Goal: Information Seeking & Learning: Learn about a topic

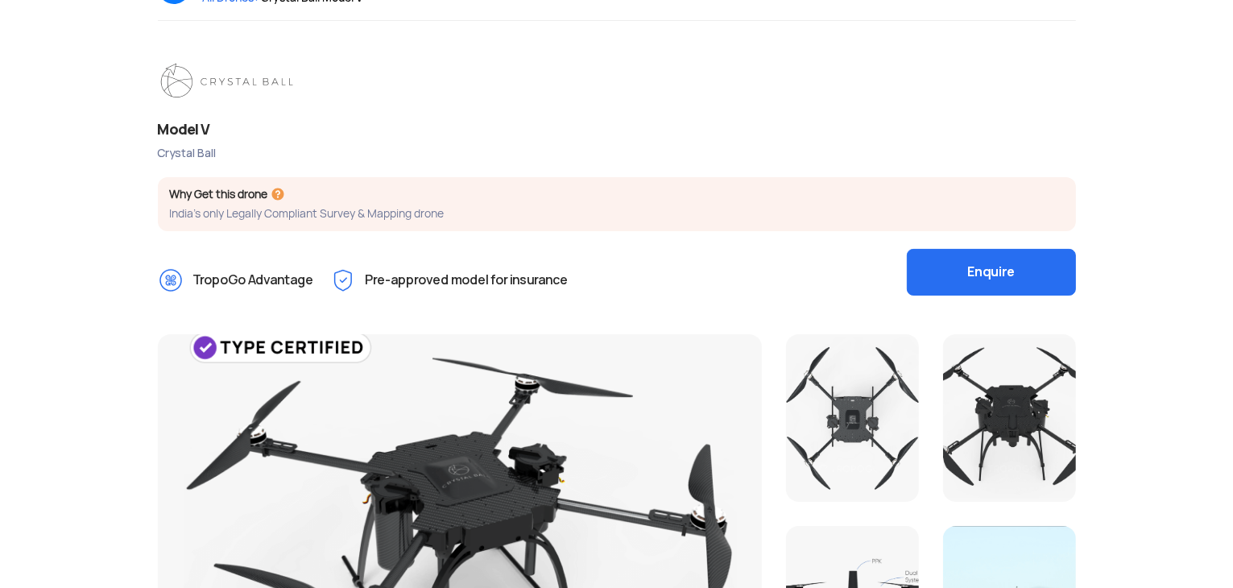
scroll to position [81, 0]
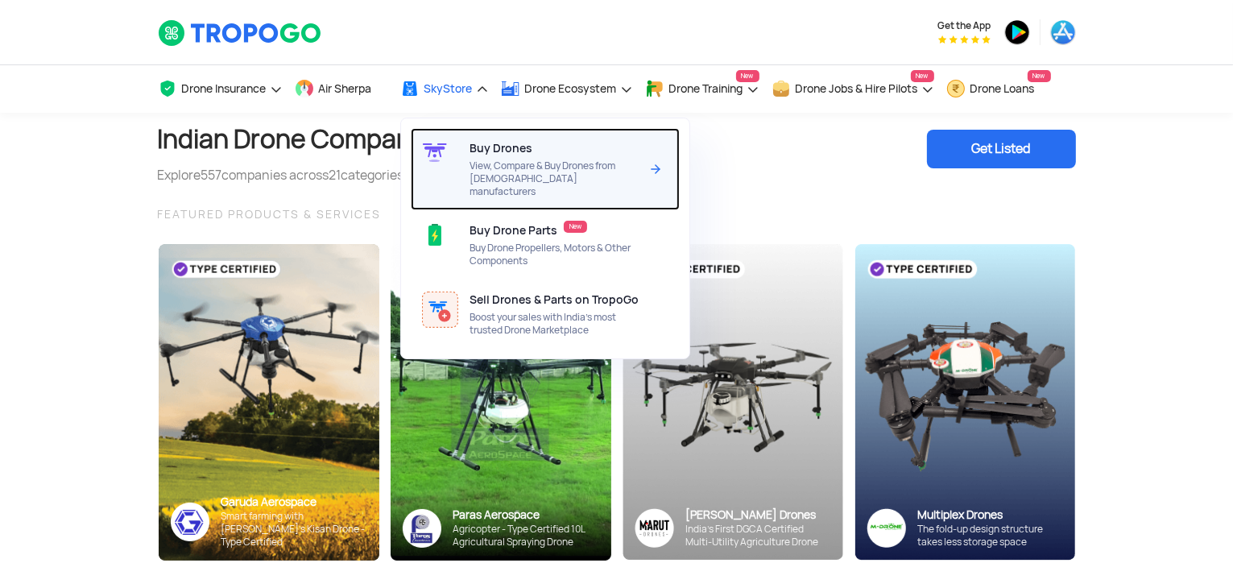
click at [509, 176] on span "View, Compare & Buy Drones from [DEMOGRAPHIC_DATA] manufacturers" at bounding box center [554, 178] width 170 height 39
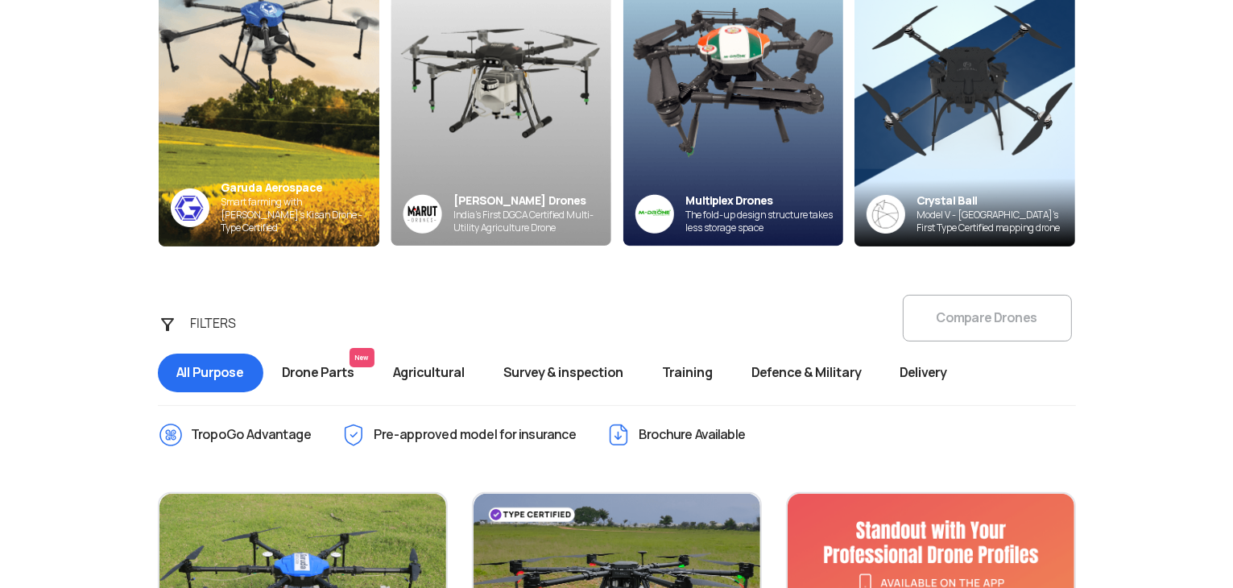
scroll to position [403, 0]
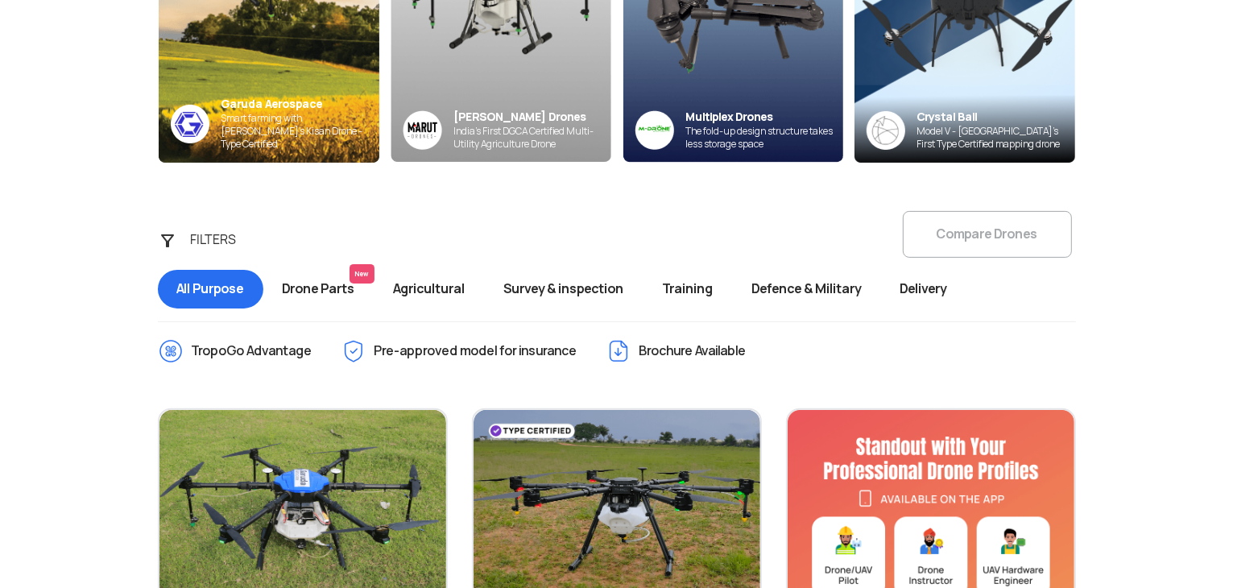
click at [564, 294] on span "Survey & inspection" at bounding box center [564, 289] width 159 height 39
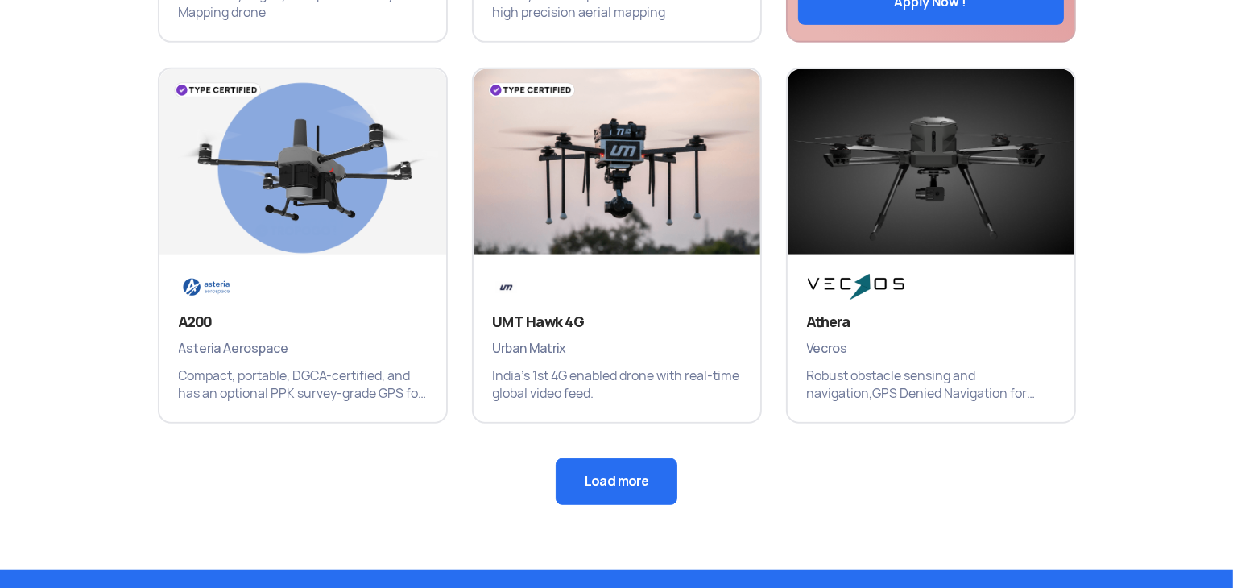
scroll to position [1127, 0]
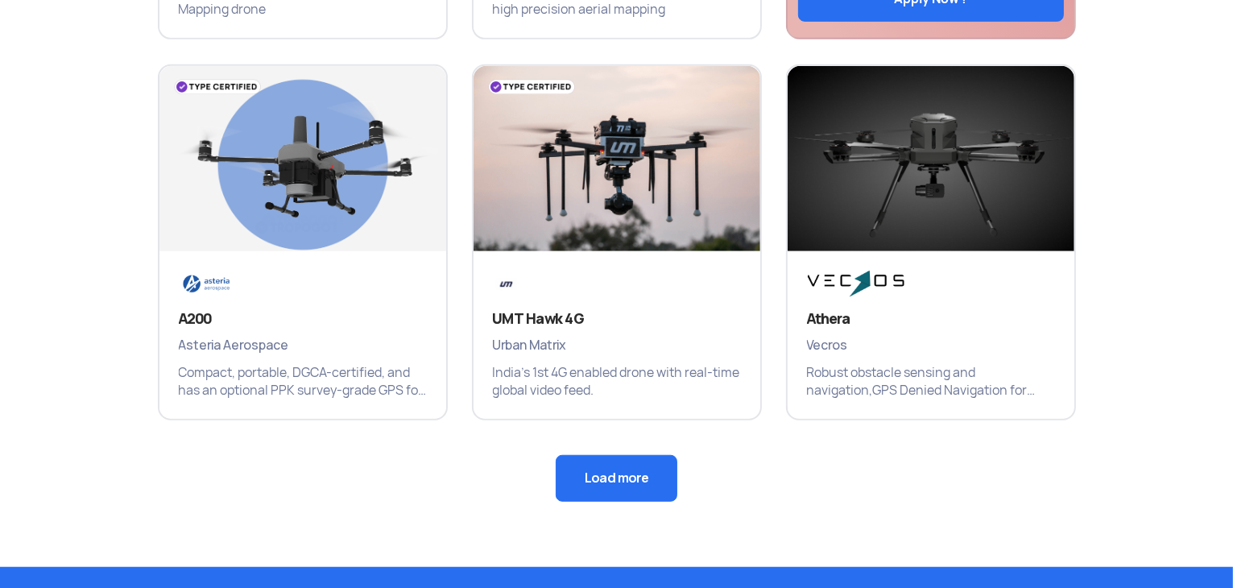
click at [644, 477] on button "Load more" at bounding box center [617, 478] width 122 height 47
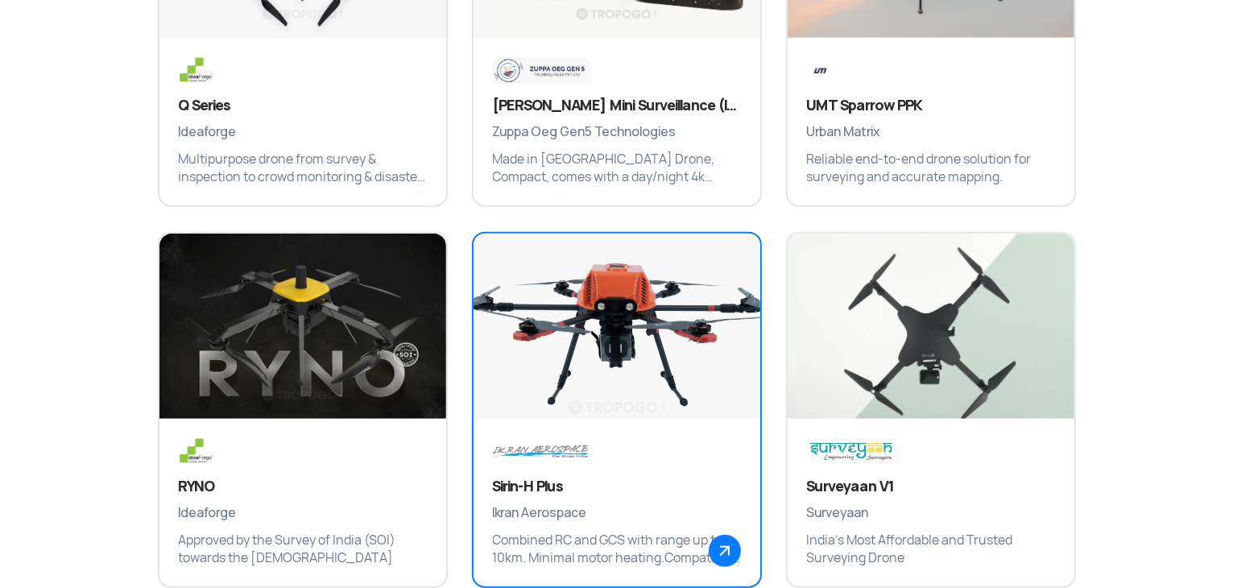
scroll to position [1852, 0]
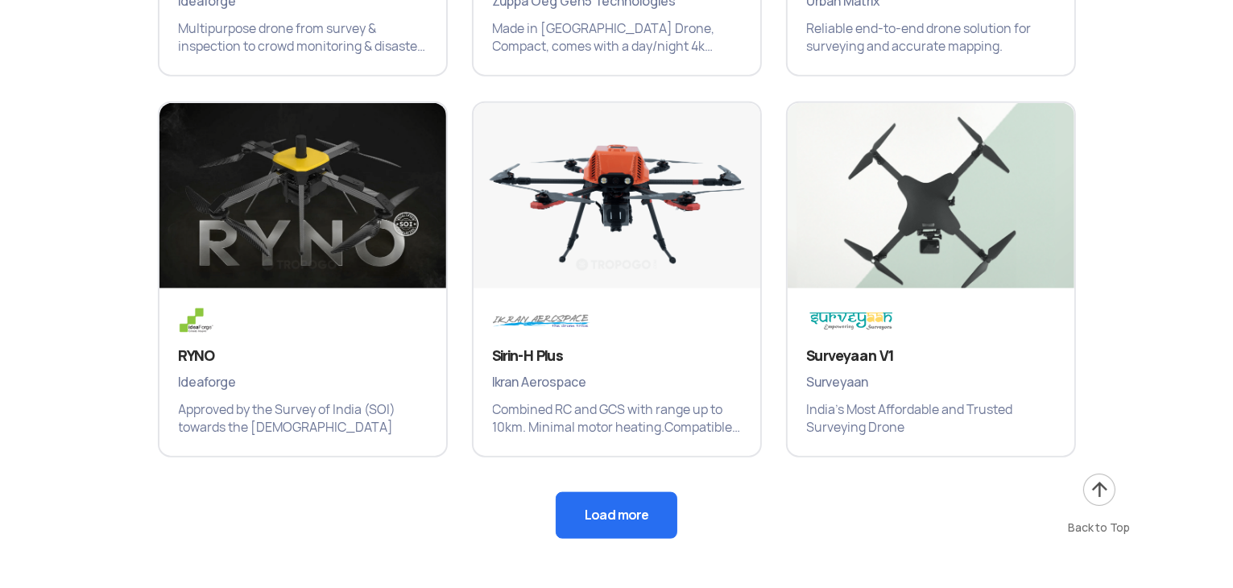
click at [635, 529] on button "Load more" at bounding box center [617, 515] width 122 height 47
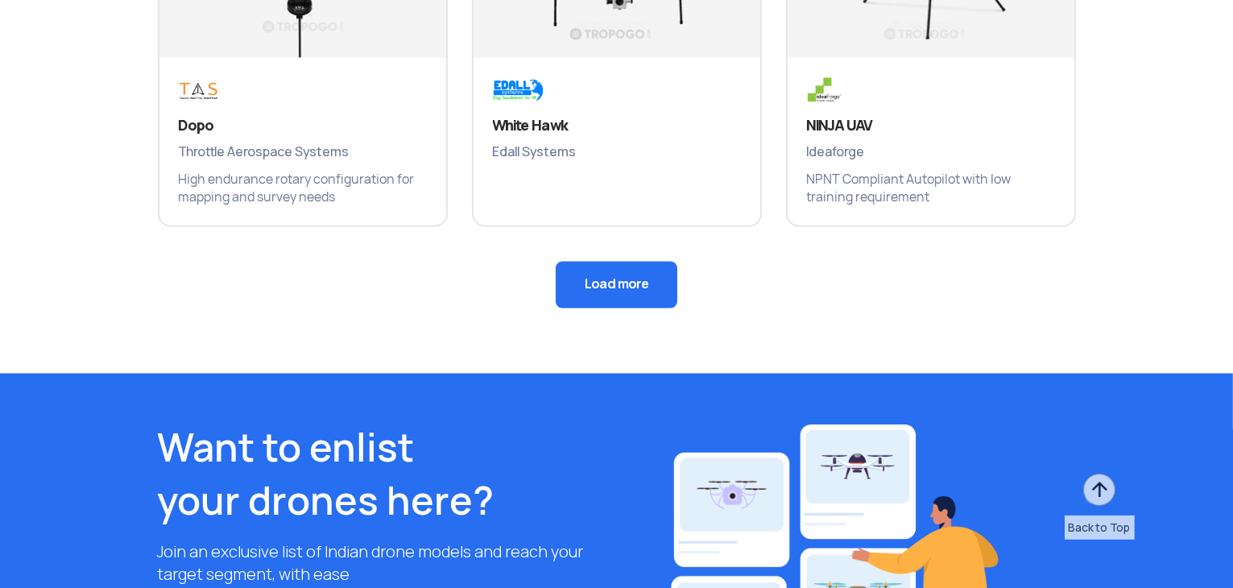
scroll to position [2899, 0]
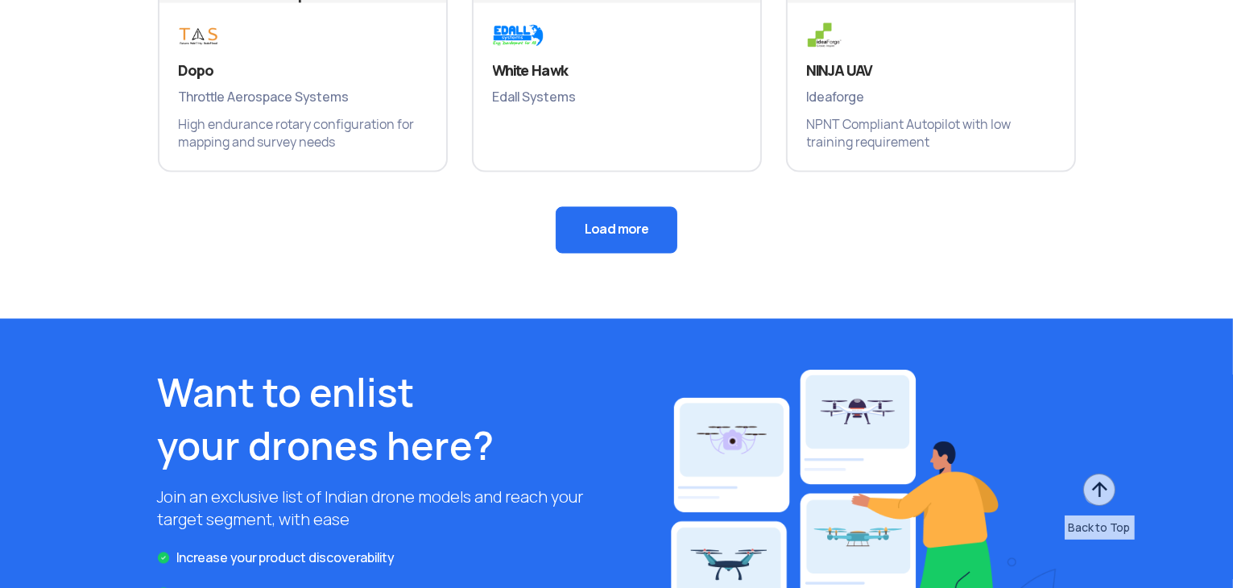
click at [642, 250] on button "Load more" at bounding box center [617, 230] width 122 height 47
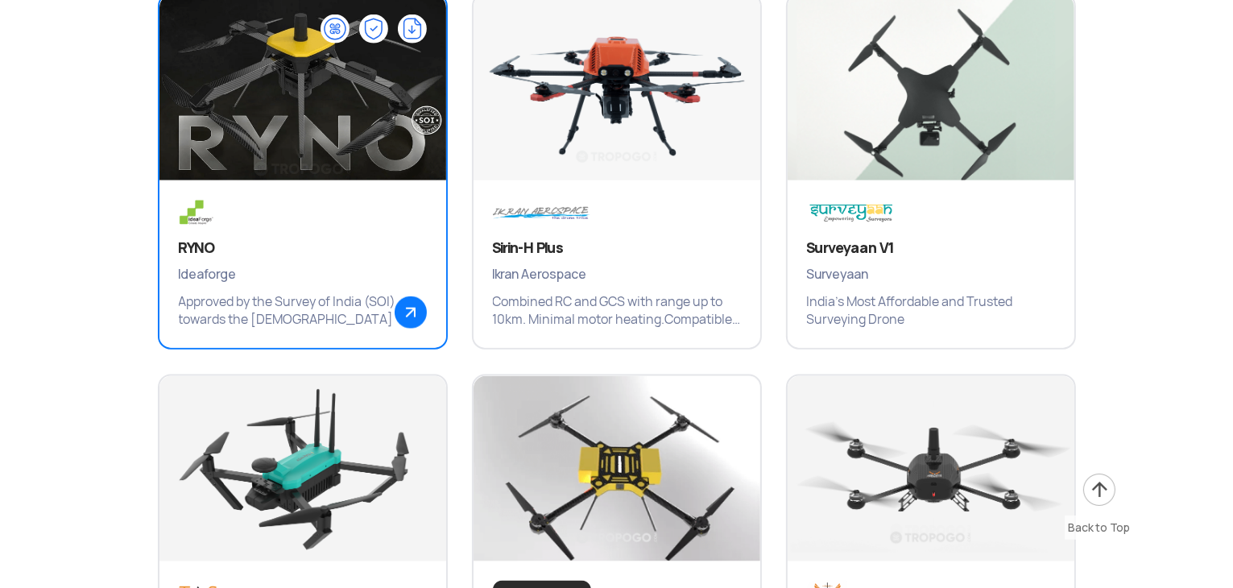
scroll to position [1932, 0]
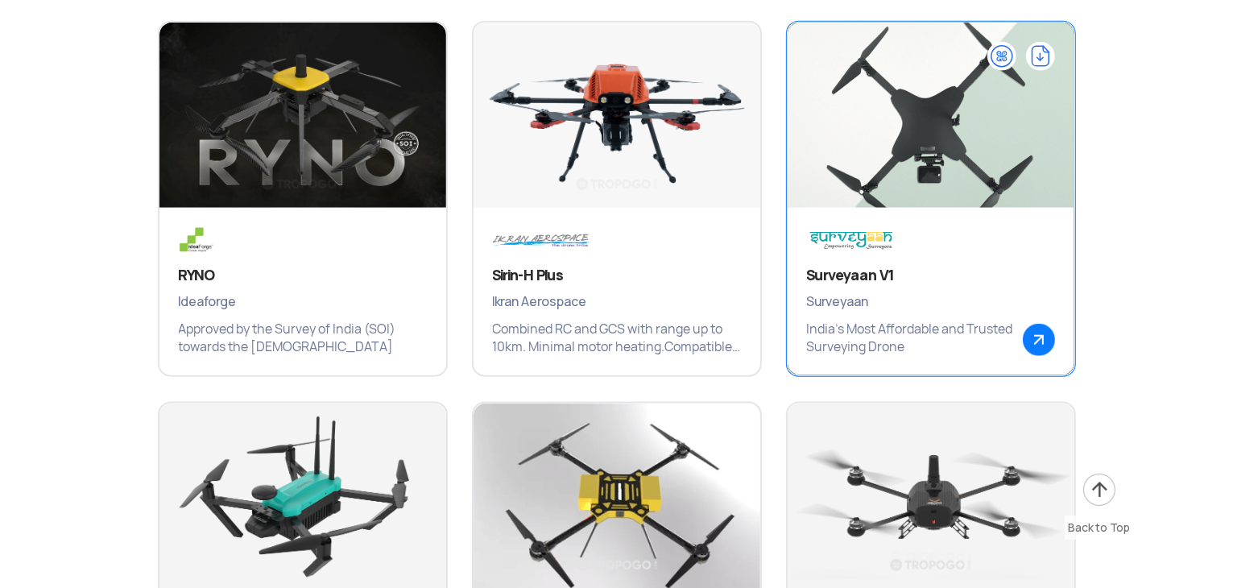
click at [894, 240] on img at bounding box center [851, 240] width 89 height 27
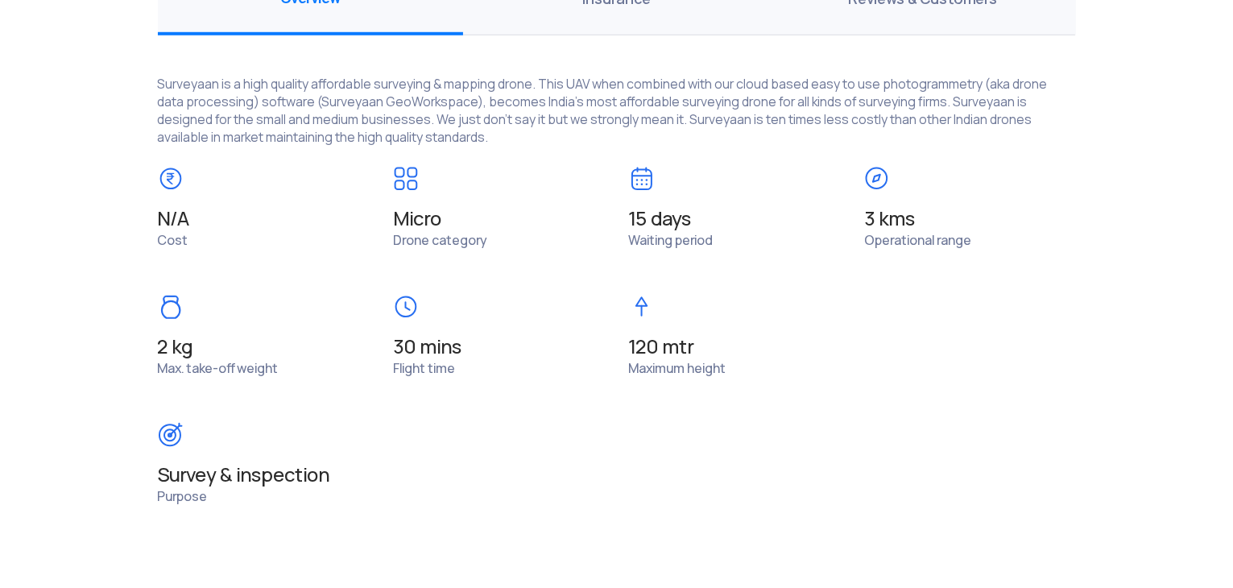
scroll to position [1208, 0]
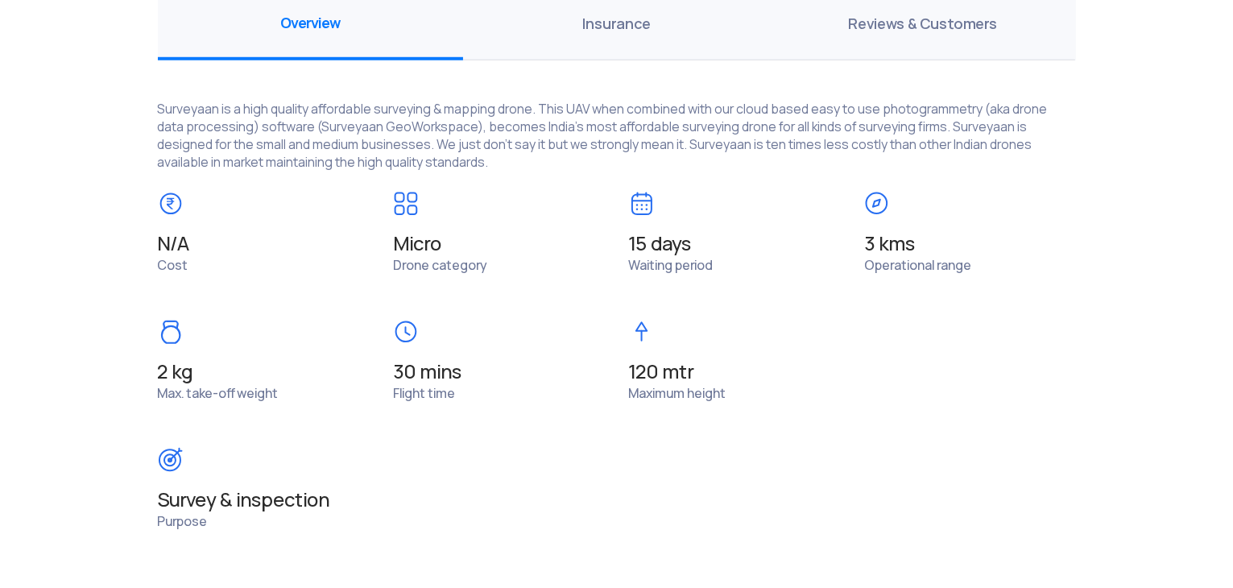
click at [908, 18] on span "Reviews & Customers" at bounding box center [922, 25] width 306 height 72
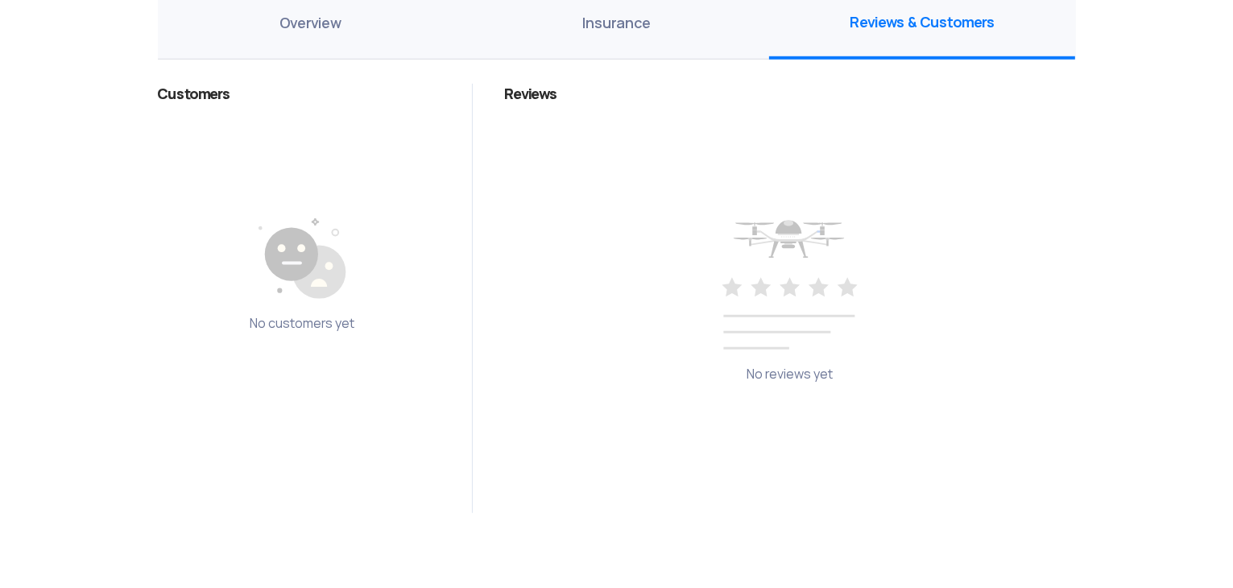
click at [338, 27] on span "Overview" at bounding box center [311, 24] width 306 height 72
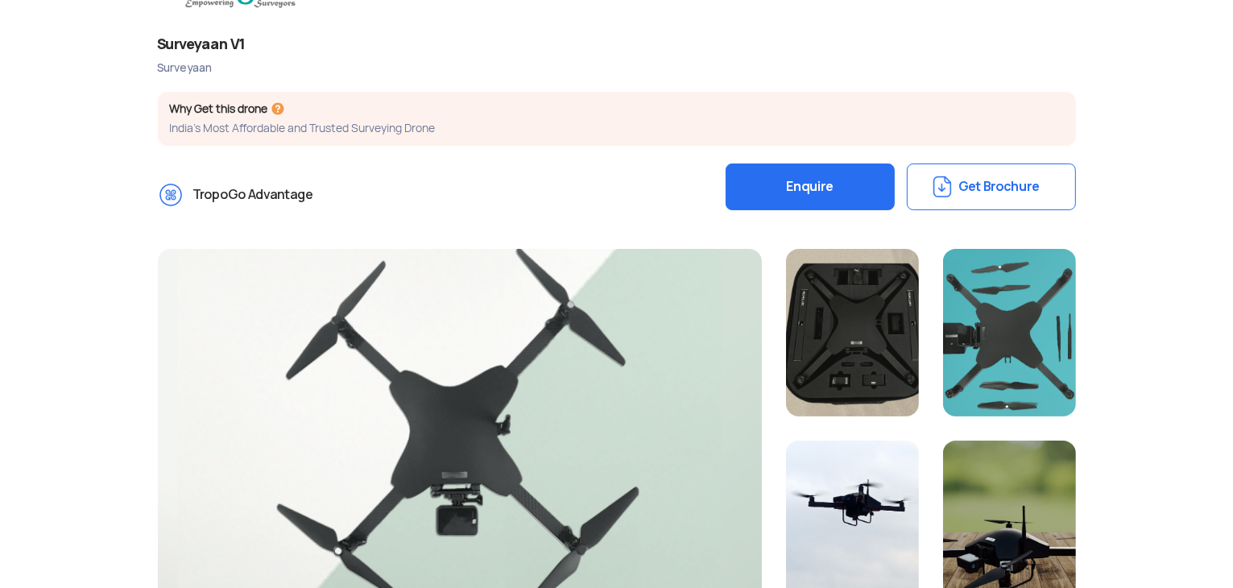
scroll to position [242, 0]
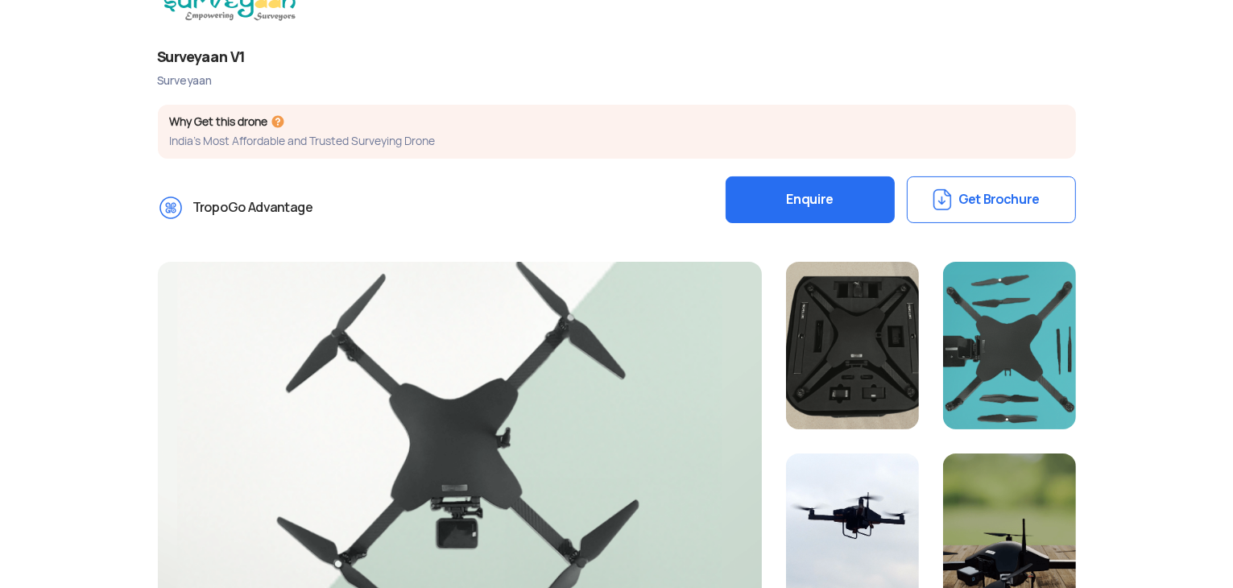
click at [964, 210] on button "Get Brochure" at bounding box center [991, 199] width 169 height 47
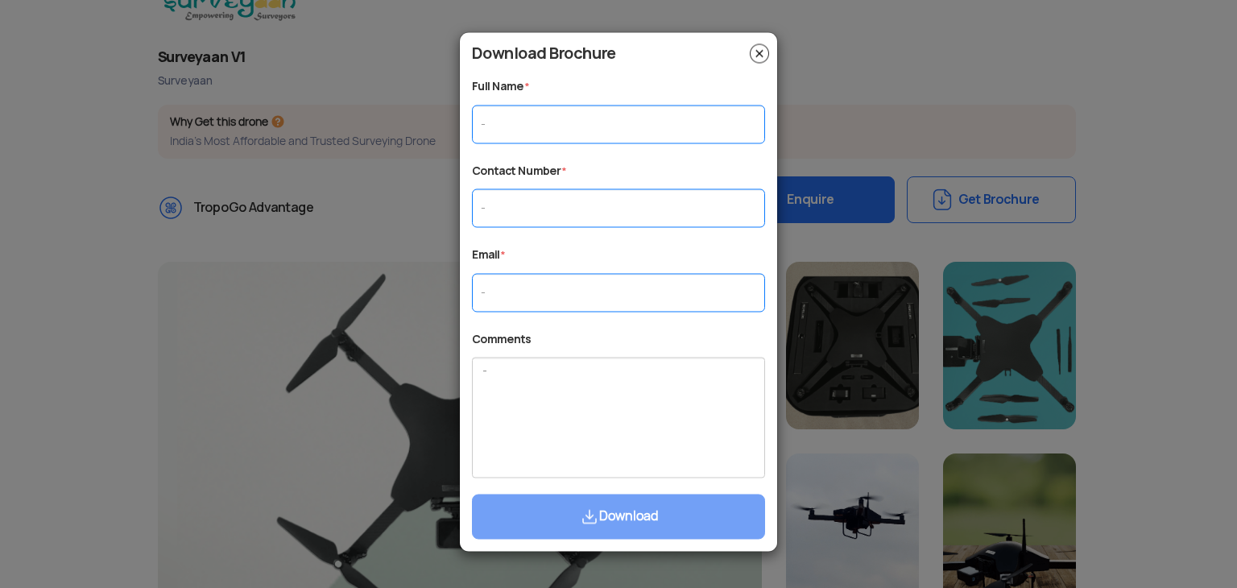
click at [758, 60] on img at bounding box center [759, 52] width 19 height 19
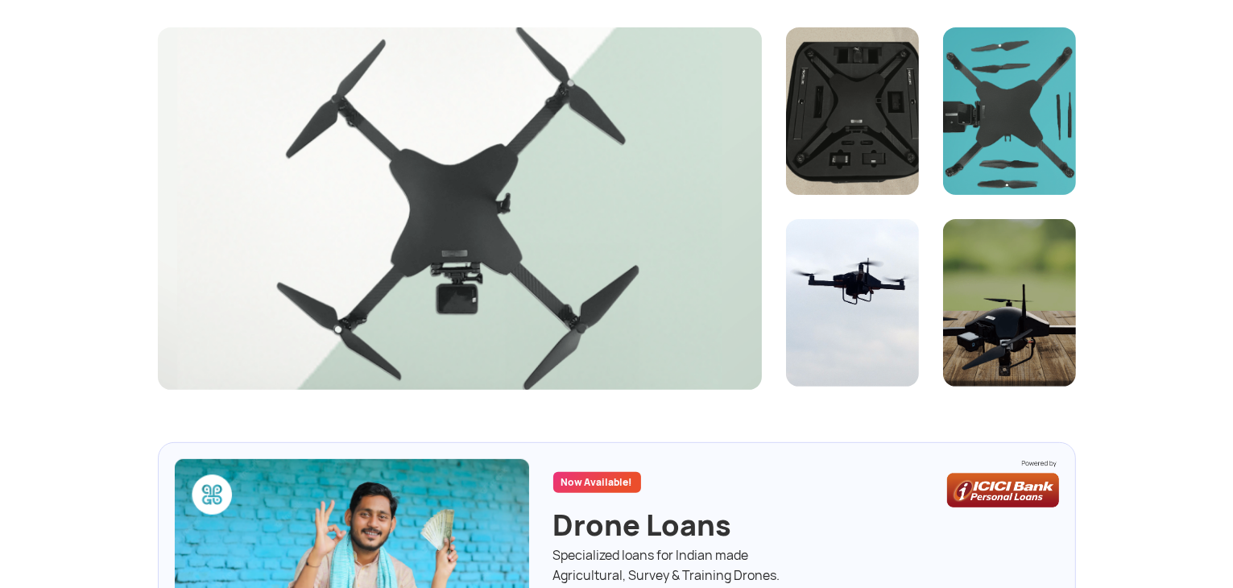
scroll to position [483, 0]
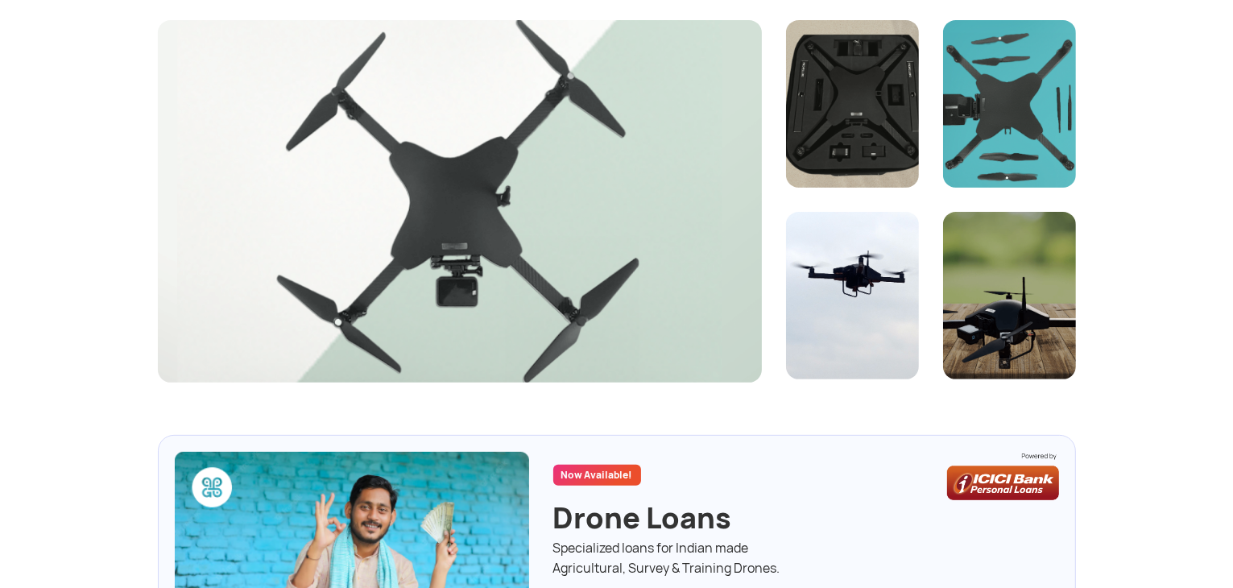
click at [970, 297] on div at bounding box center [1009, 295] width 133 height 167
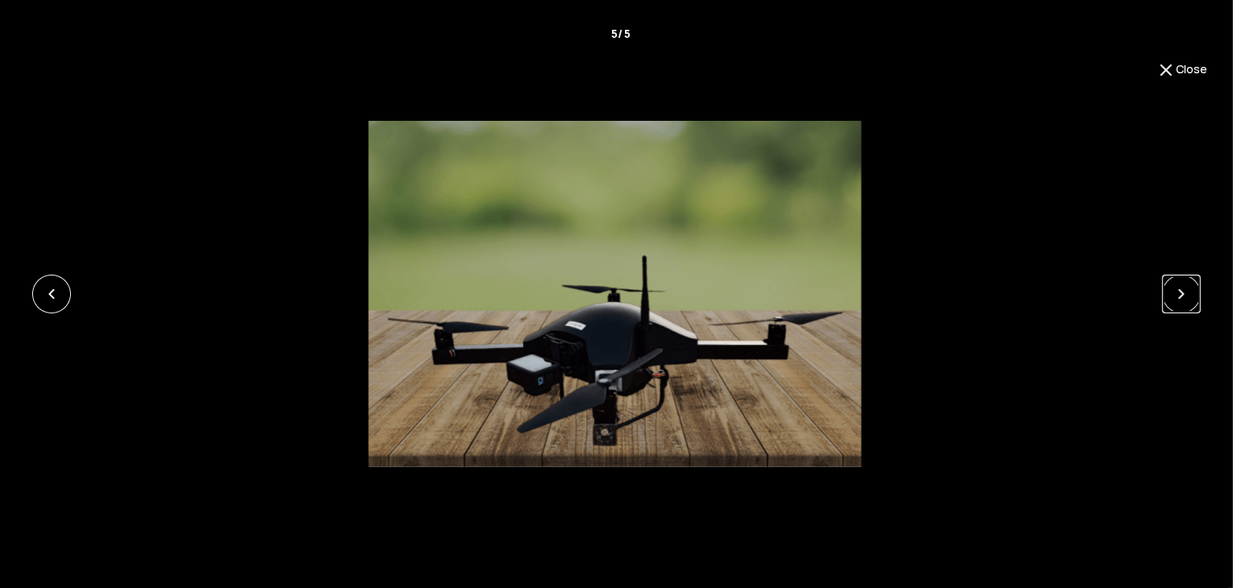
click at [1175, 289] on link at bounding box center [1181, 294] width 39 height 39
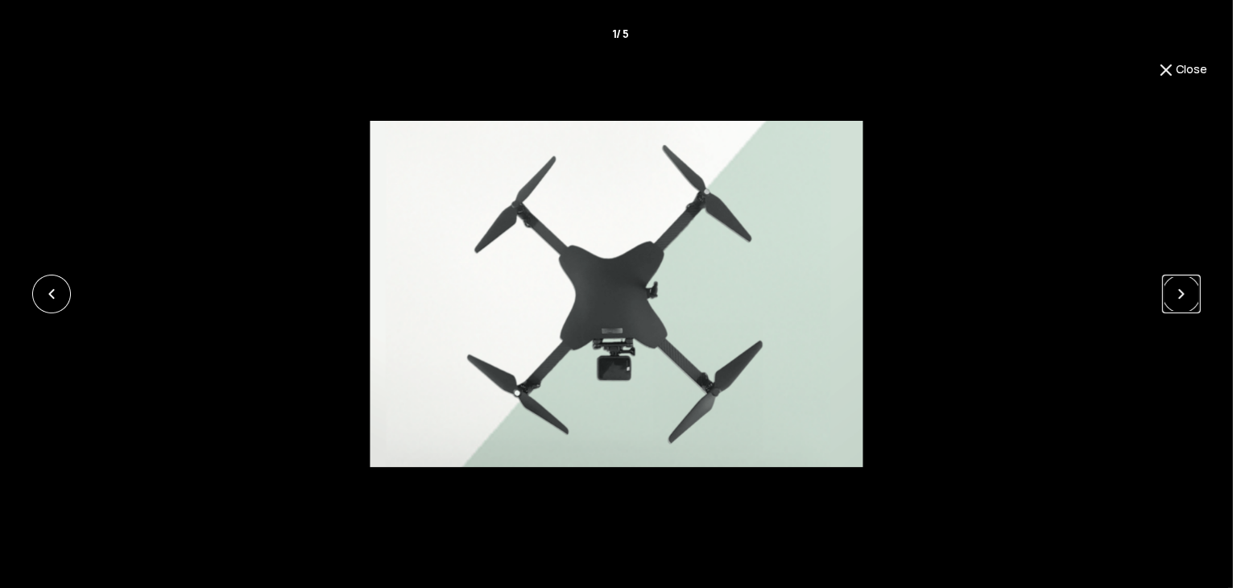
click at [1173, 291] on link at bounding box center [1181, 294] width 39 height 39
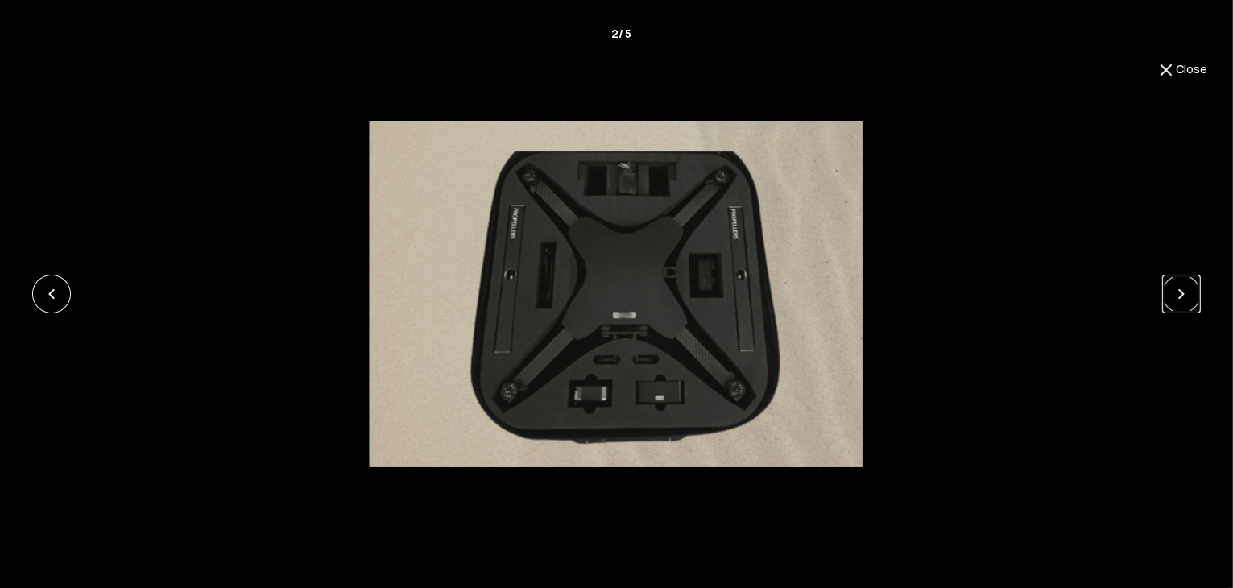
click at [1172, 291] on link at bounding box center [1181, 294] width 39 height 39
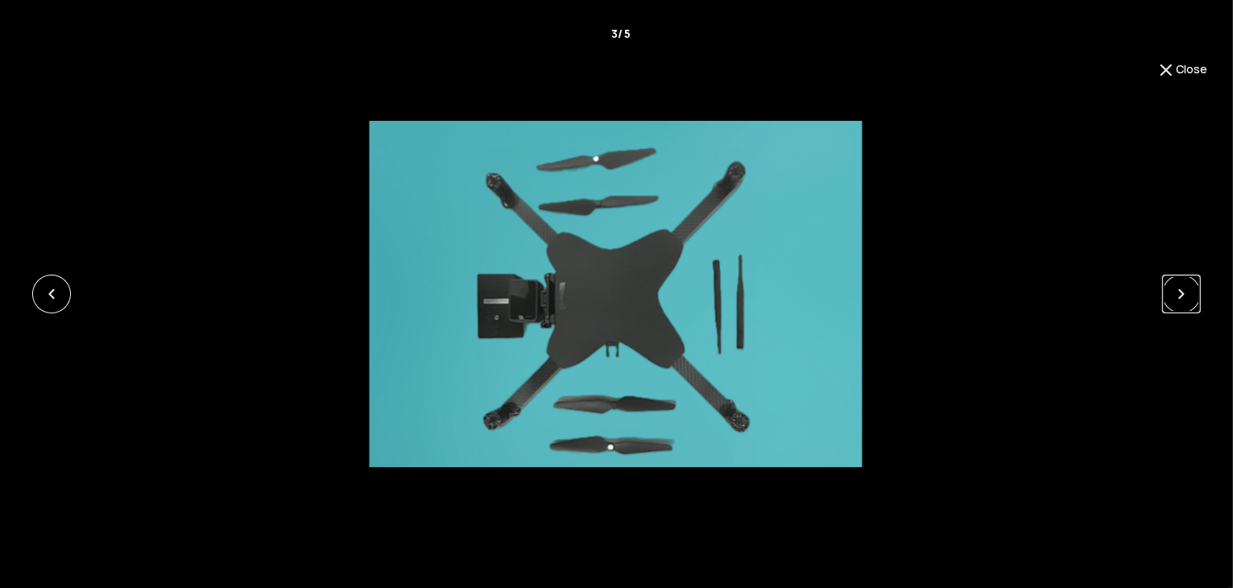
click at [1172, 291] on link at bounding box center [1181, 294] width 39 height 39
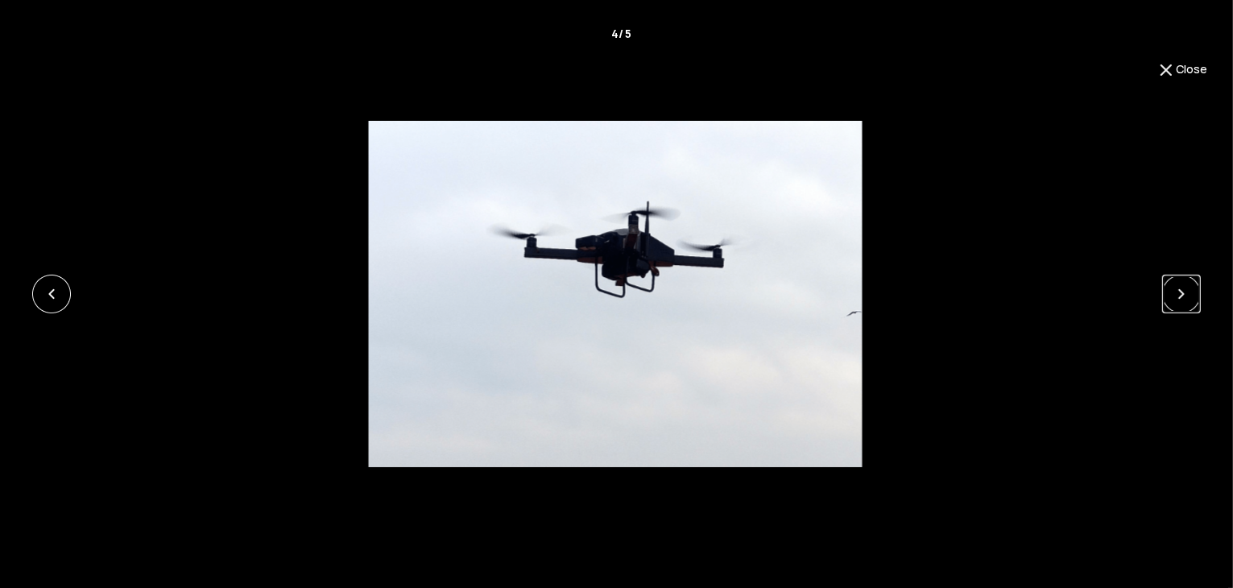
click at [1172, 291] on link at bounding box center [1181, 294] width 39 height 39
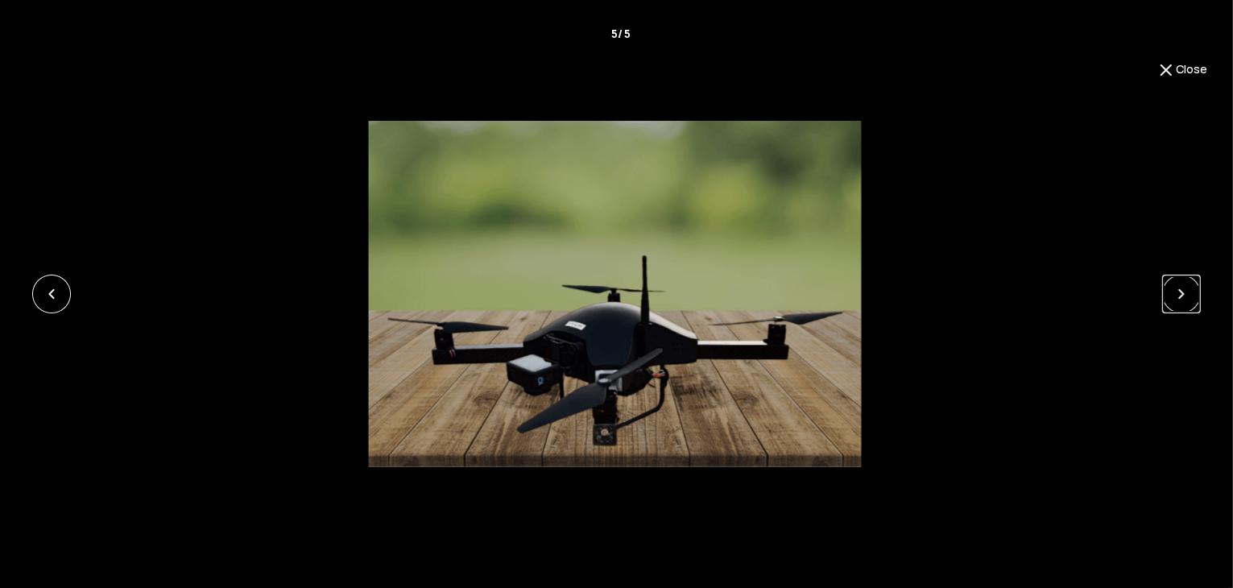
click at [1172, 291] on link at bounding box center [1181, 294] width 39 height 39
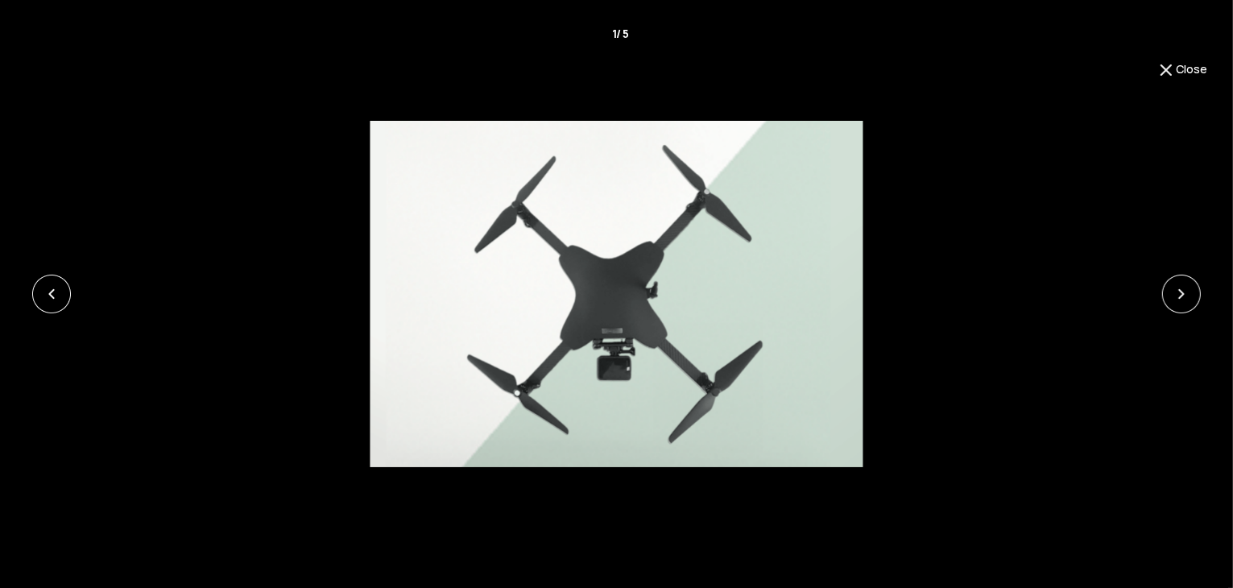
click at [1192, 60] on button "Close" at bounding box center [1181, 69] width 51 height 19
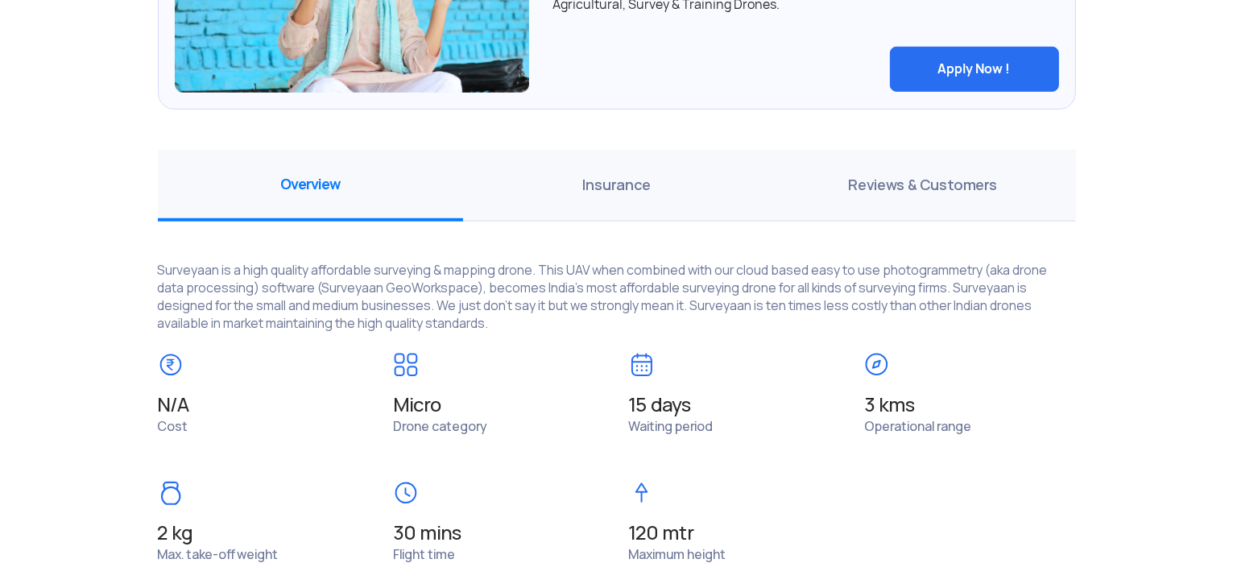
scroll to position [1127, 0]
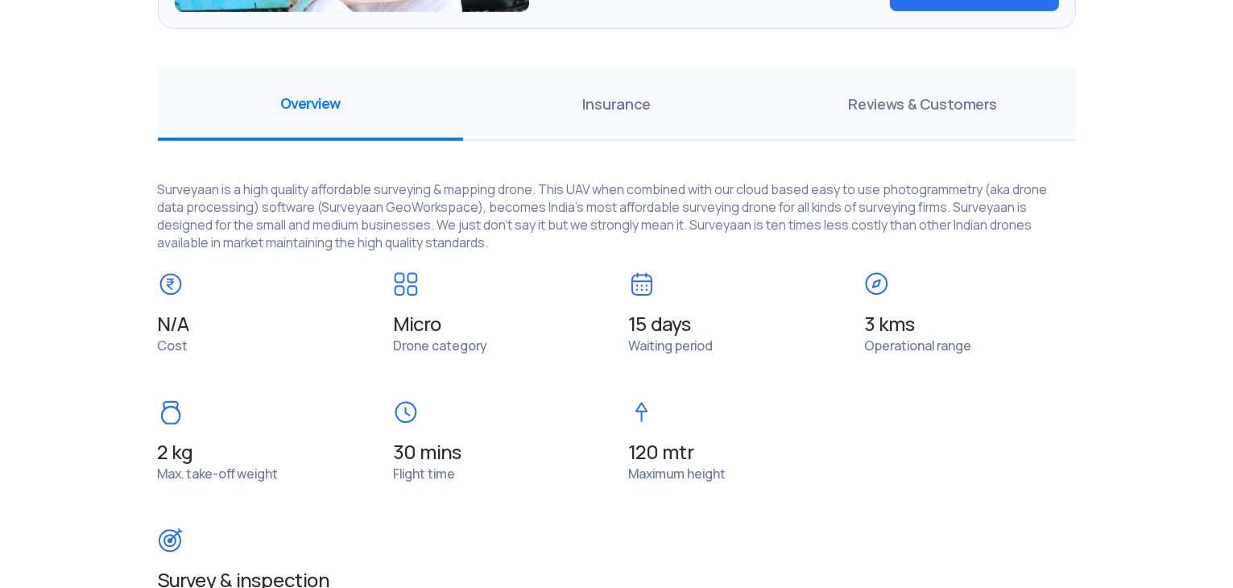
click at [684, 337] on span "Waiting period" at bounding box center [671, 345] width 85 height 17
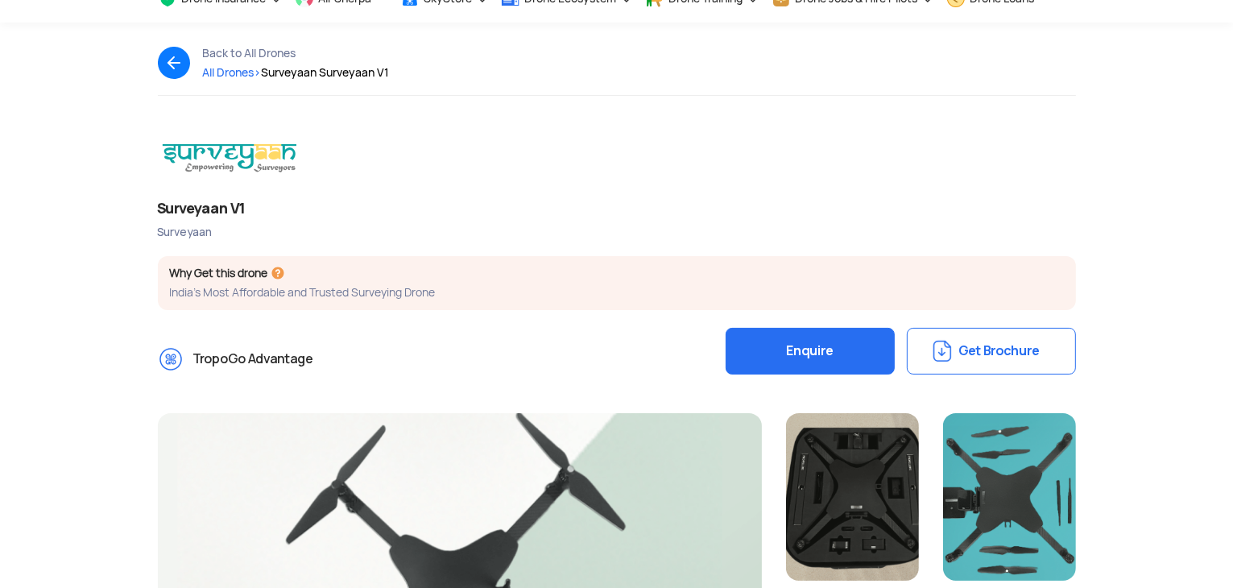
scroll to position [81, 0]
